Goal: Task Accomplishment & Management: Manage account settings

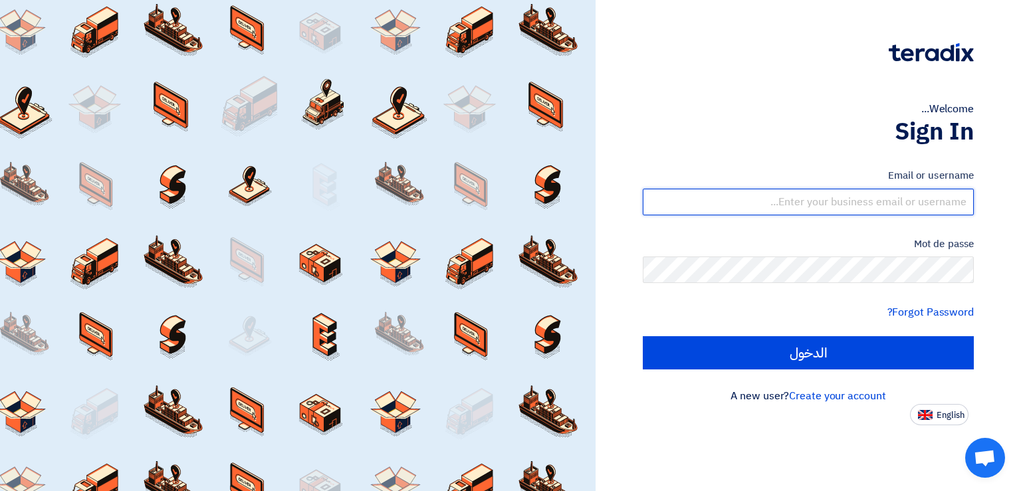
click at [755, 201] on input "text" at bounding box center [808, 202] width 331 height 27
paste input "[PERSON_NAME][EMAIL_ADDRESS][DOMAIN_NAME]"
type input "[PERSON_NAME][EMAIL_ADDRESS][DOMAIN_NAME]"
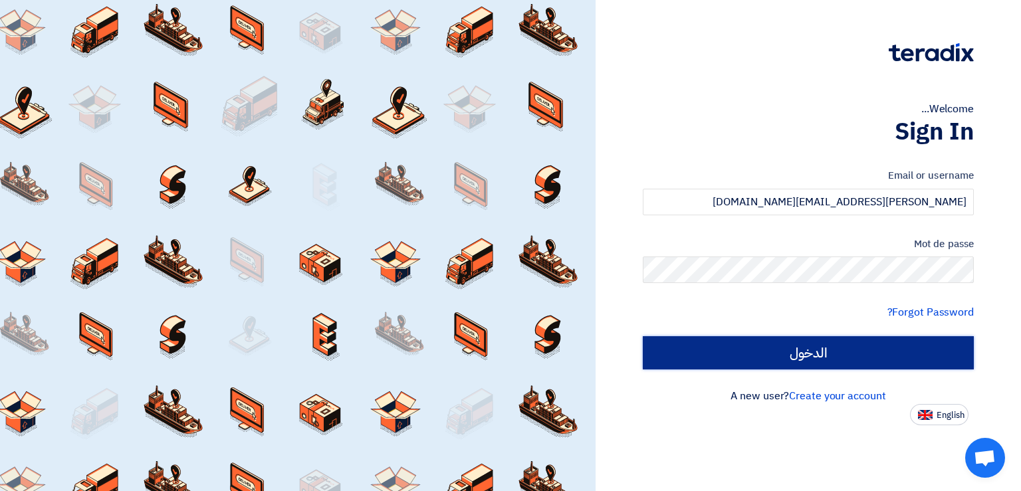
click at [844, 356] on input "الدخول" at bounding box center [808, 352] width 331 height 33
type input "Sign in"
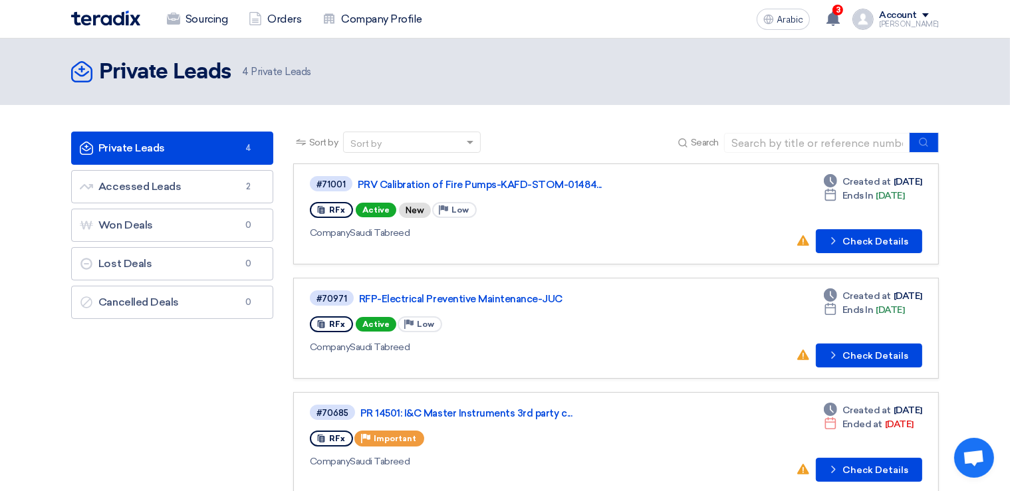
click at [934, 13] on div "Account" at bounding box center [909, 15] width 60 height 11
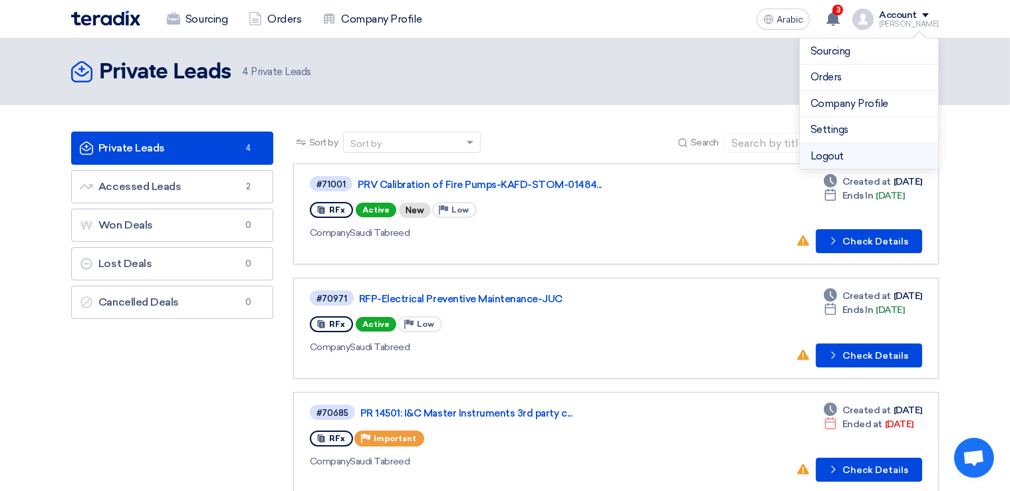
click at [835, 158] on li "Logout" at bounding box center [869, 157] width 138 height 26
